Goal: Task Accomplishment & Management: Manage account settings

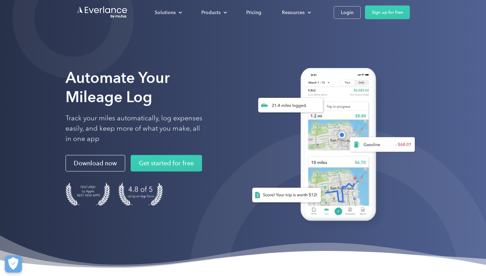
click at [355, 11] on link "Login" at bounding box center [347, 12] width 27 height 13
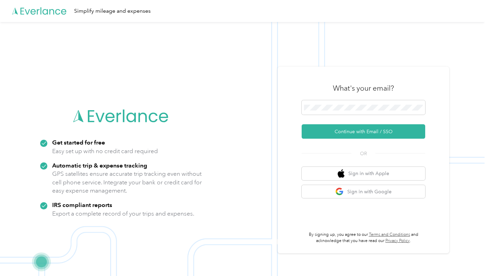
click at [333, 131] on button "Continue with Email / SSO" at bounding box center [364, 131] width 124 height 14
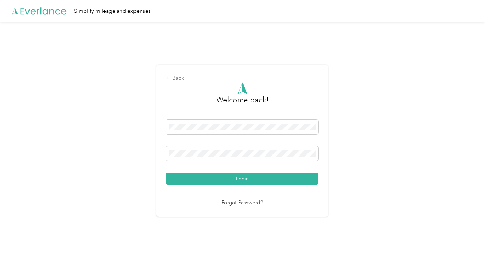
click at [166, 173] on button "Login" at bounding box center [242, 179] width 152 height 12
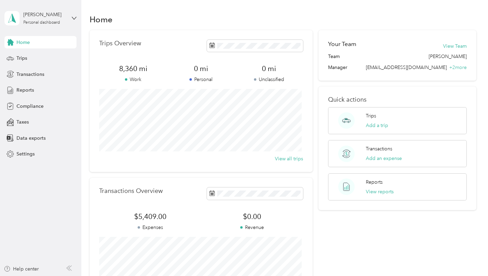
click at [43, 62] on div "Trips" at bounding box center [40, 58] width 72 height 12
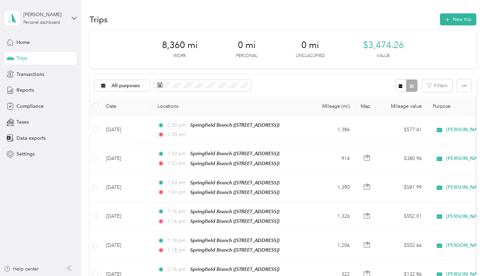
click at [448, 20] on icon "button" at bounding box center [447, 20] width 8 height 8
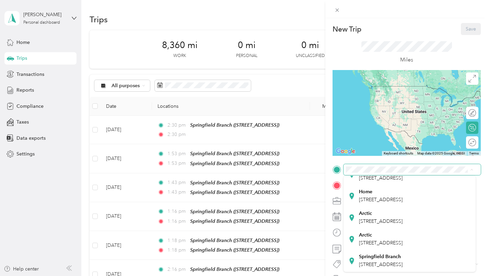
scroll to position [91, 0]
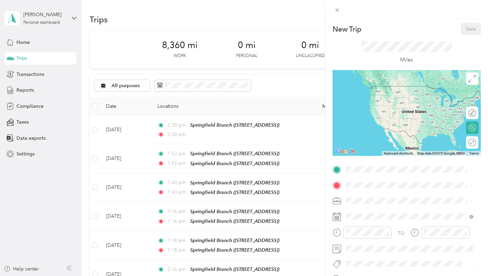
click at [391, 253] on div "Springfield Branch [STREET_ADDRESS]" at bounding box center [409, 261] width 123 height 17
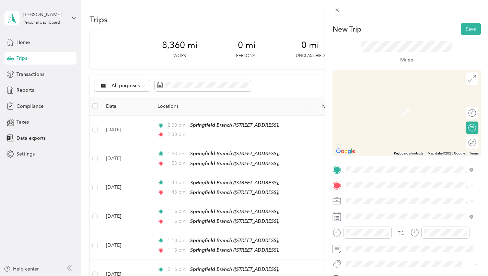
click at [395, 161] on strong "Springfield Branch" at bounding box center [380, 164] width 42 height 6
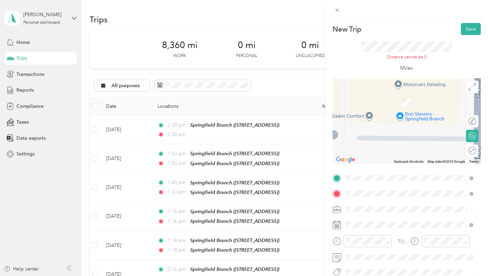
click at [466, 35] on div "Distance cannot be 0 Miles" at bounding box center [407, 56] width 148 height 43
click at [467, 31] on button "Save" at bounding box center [471, 29] width 20 height 12
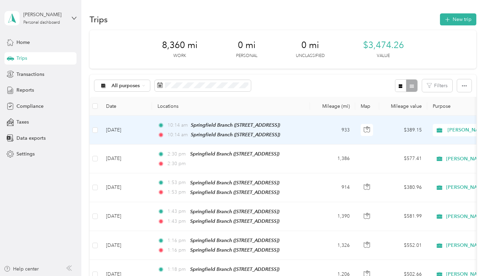
click at [170, 134] on span "10:14 am" at bounding box center [177, 135] width 20 height 8
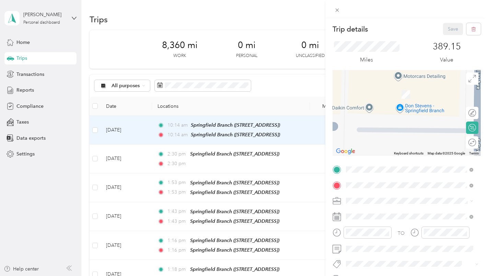
click at [34, 91] on div "Trip details Save This trip cannot be edited because it is either under review,…" at bounding box center [244, 138] width 488 height 276
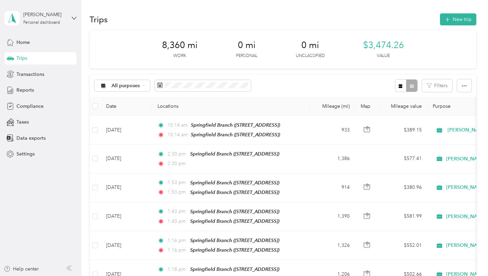
click at [34, 91] on div "Reports" at bounding box center [40, 90] width 72 height 12
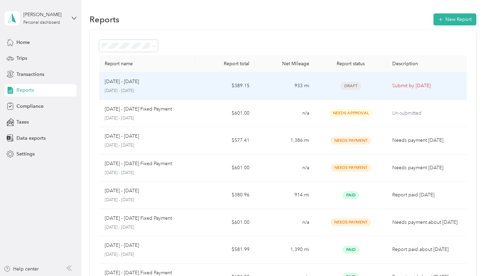
click at [403, 88] on p "Submit by [DATE]" at bounding box center [426, 86] width 69 height 8
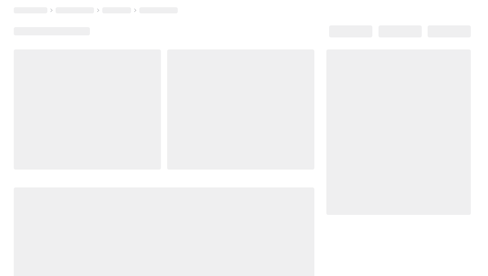
click at [403, 88] on div at bounding box center [398, 131] width 144 height 165
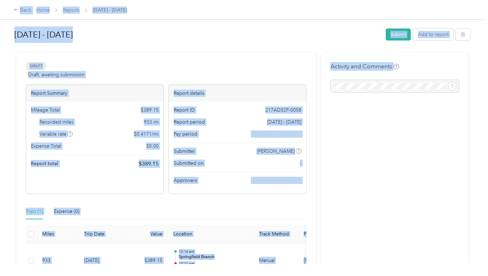
click at [290, 46] on div at bounding box center [242, 49] width 456 height 7
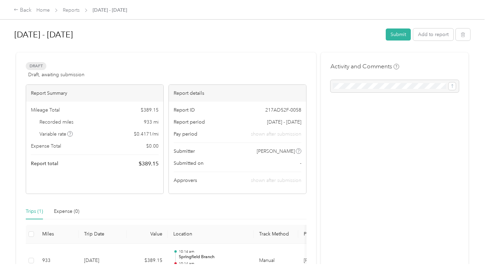
click at [393, 36] on button "Submit" at bounding box center [398, 34] width 25 height 12
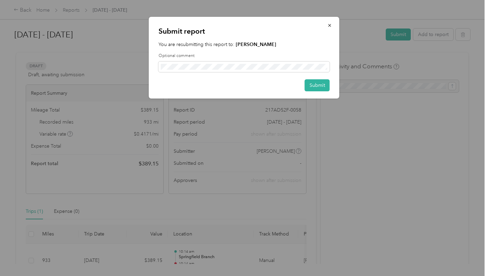
click at [325, 84] on button "Submit" at bounding box center [317, 85] width 25 height 12
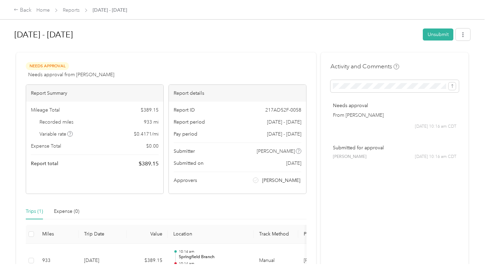
click at [11, 9] on div "Back Home Reports [DATE] - [DATE]" at bounding box center [244, 9] width 488 height 19
click at [15, 10] on icon at bounding box center [16, 9] width 5 height 5
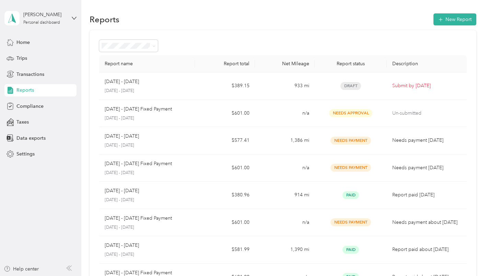
click at [51, 19] on div "[PERSON_NAME] Personal dashboard" at bounding box center [44, 18] width 43 height 14
click at [58, 54] on div "Log out" at bounding box center [76, 56] width 135 height 12
